Goal: Browse casually

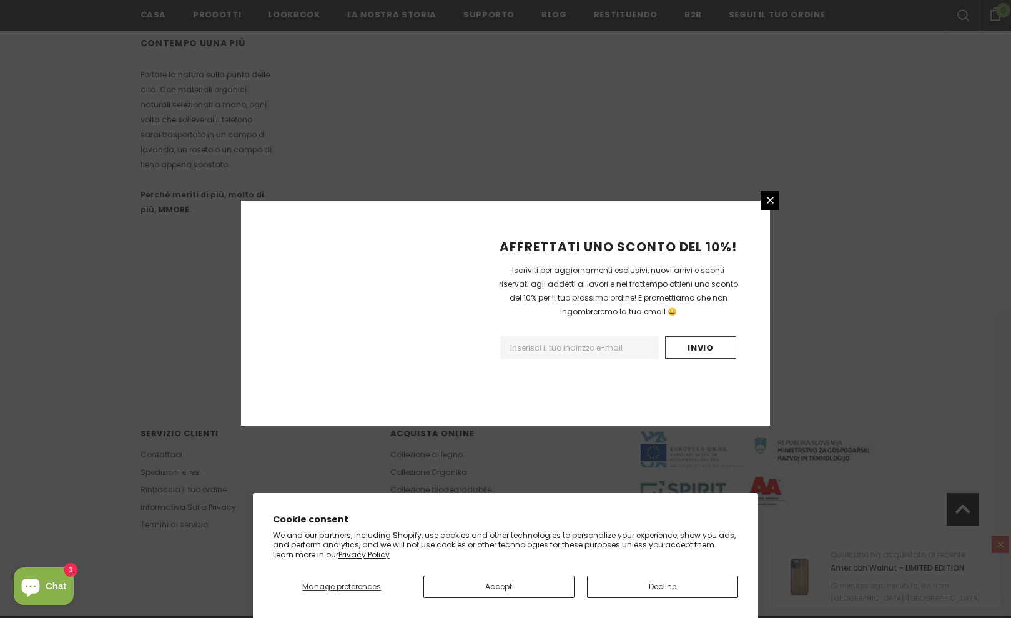
scroll to position [663, 0]
